Goal: Navigation & Orientation: Find specific page/section

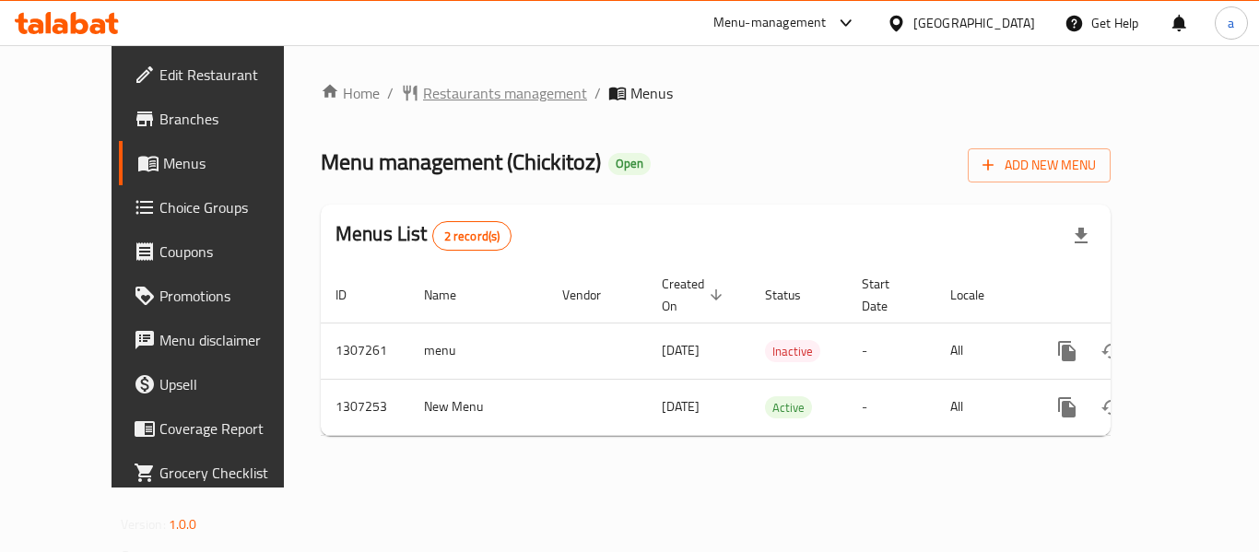
click at [423, 93] on span "Restaurants management" at bounding box center [505, 93] width 164 height 22
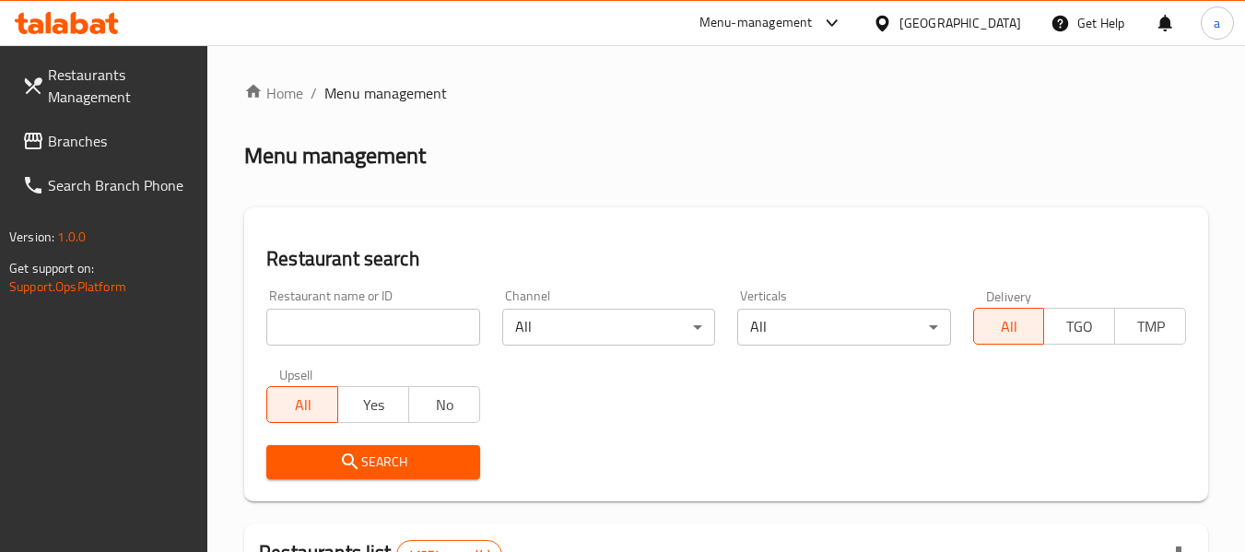
click at [140, 153] on link "Branches" at bounding box center [107, 141] width 201 height 44
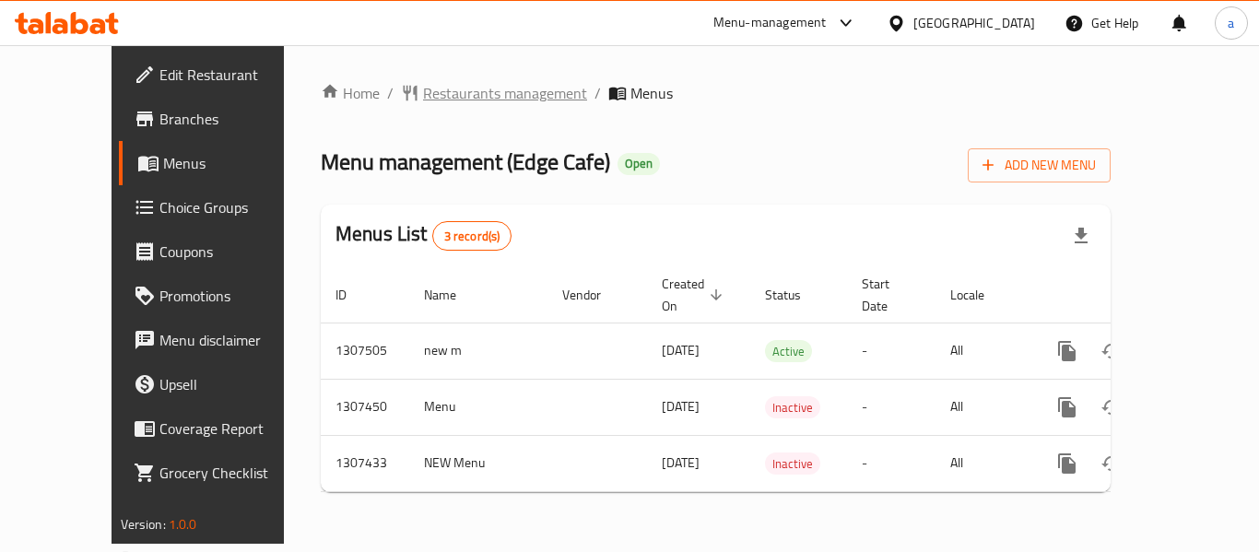
click at [423, 89] on span "Restaurants management" at bounding box center [505, 93] width 164 height 22
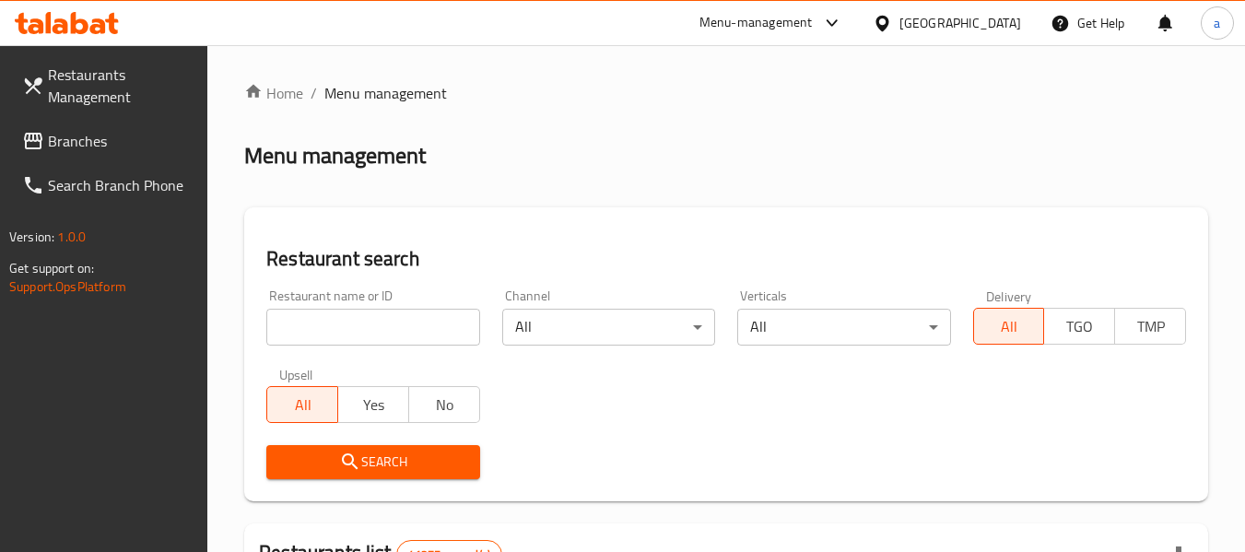
click at [103, 147] on span "Branches" at bounding box center [121, 141] width 146 height 22
